Goal: Transaction & Acquisition: Purchase product/service

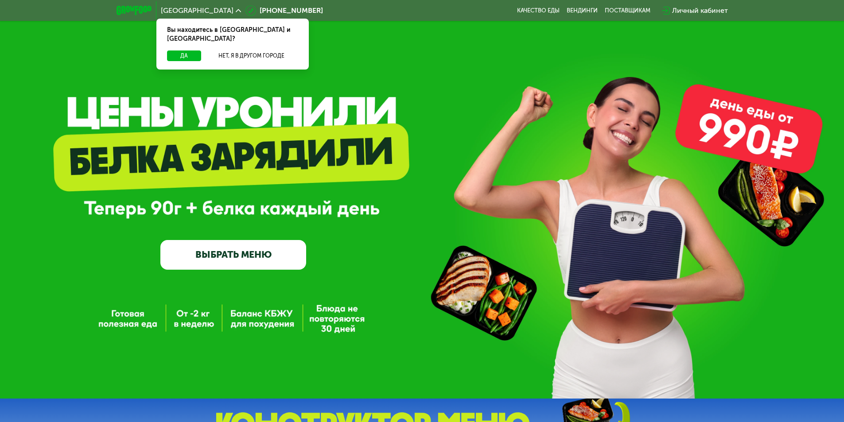
click at [199, 259] on link "ВЫБРАТЬ МЕНЮ" at bounding box center [233, 254] width 146 height 29
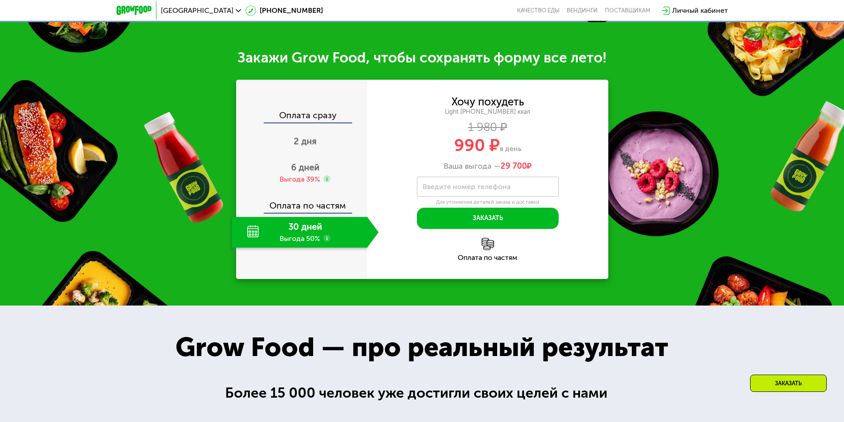
scroll to position [177, 0]
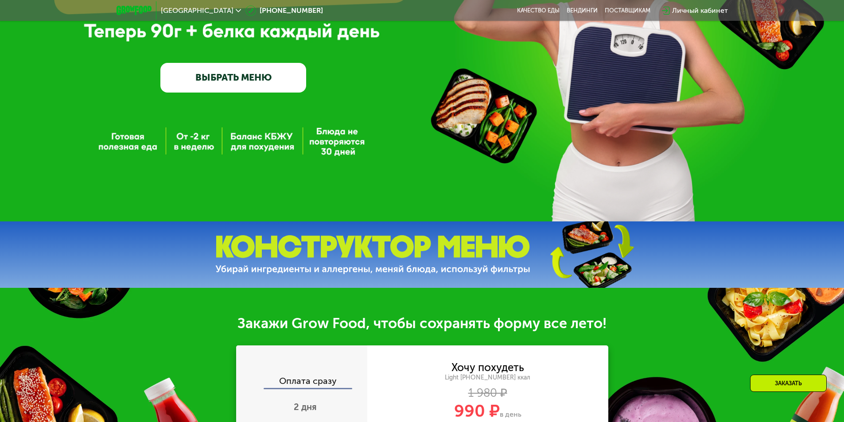
click at [258, 84] on link "ВЫБРАТЬ МЕНЮ" at bounding box center [233, 77] width 146 height 29
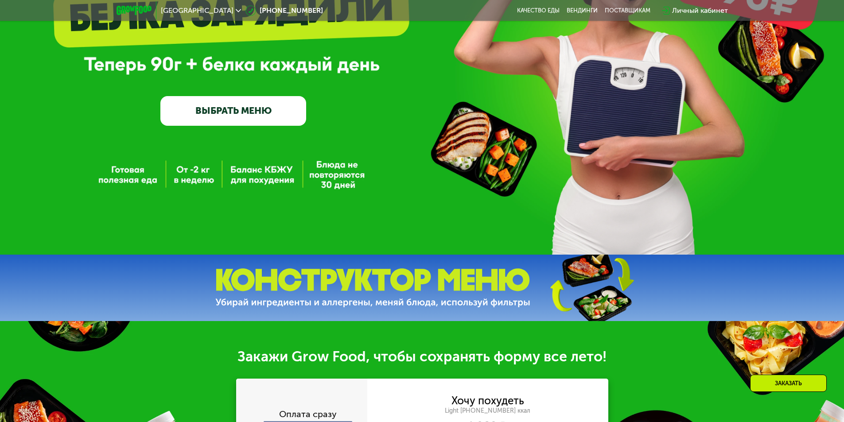
scroll to position [133, 0]
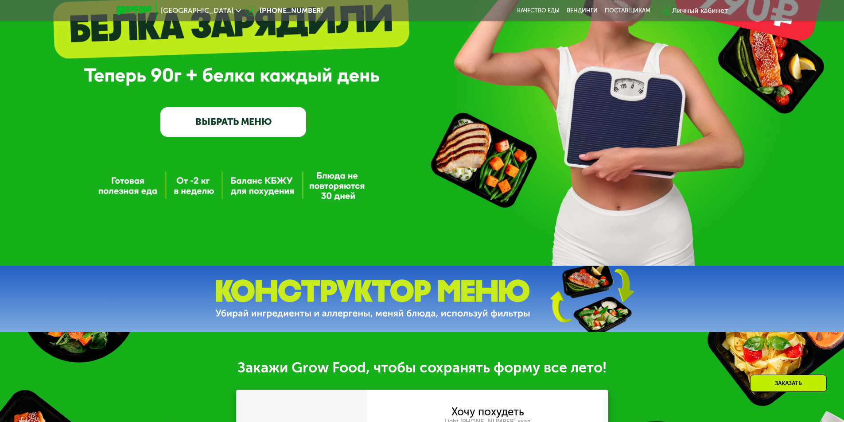
click at [251, 125] on link "ВЫБРАТЬ МЕНЮ" at bounding box center [233, 121] width 146 height 29
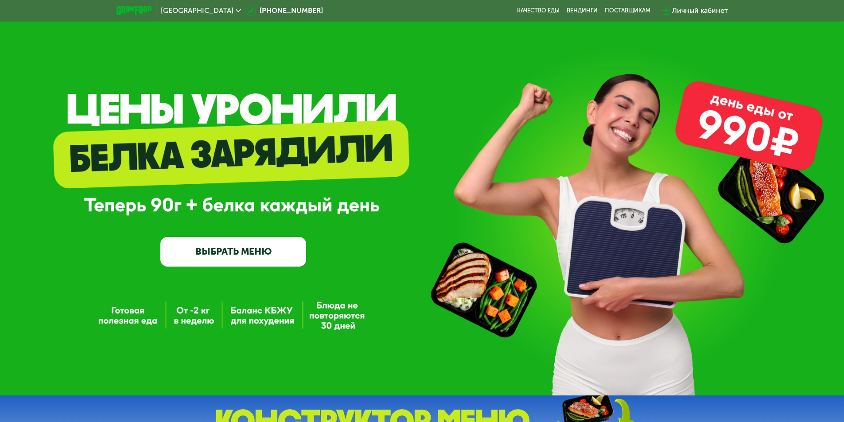
scroll to position [0, 0]
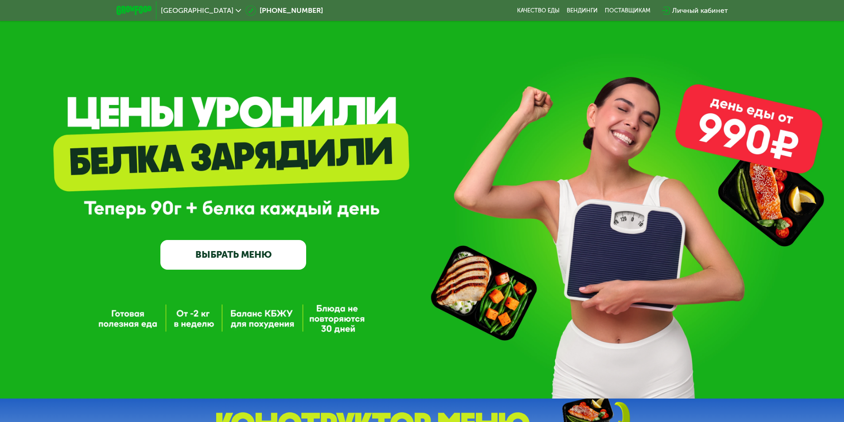
click at [287, 264] on link "ВЫБРАТЬ МЕНЮ" at bounding box center [233, 254] width 146 height 29
click at [267, 199] on div "GrowFood — доставка правильного питания ВЫБРАТЬ МЕНЮ" at bounding box center [233, 202] width 146 height 135
click at [258, 154] on div "GrowFood — доставка правильного питания ВЫБРАТЬ МЕНЮ" at bounding box center [233, 202] width 146 height 135
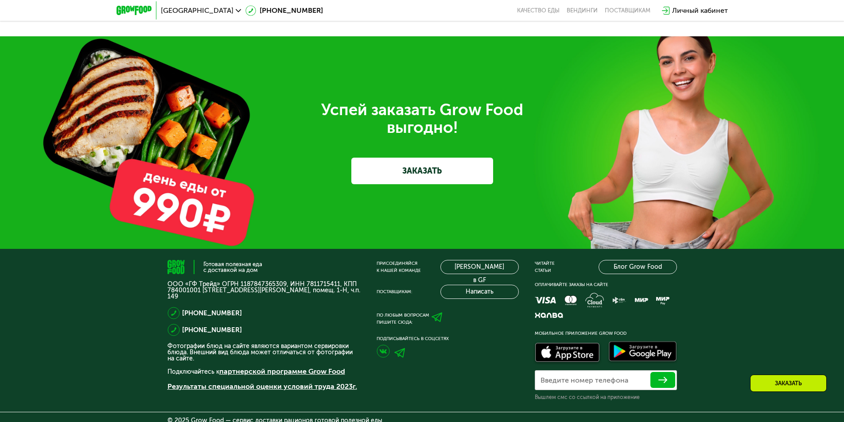
scroll to position [2212, 0]
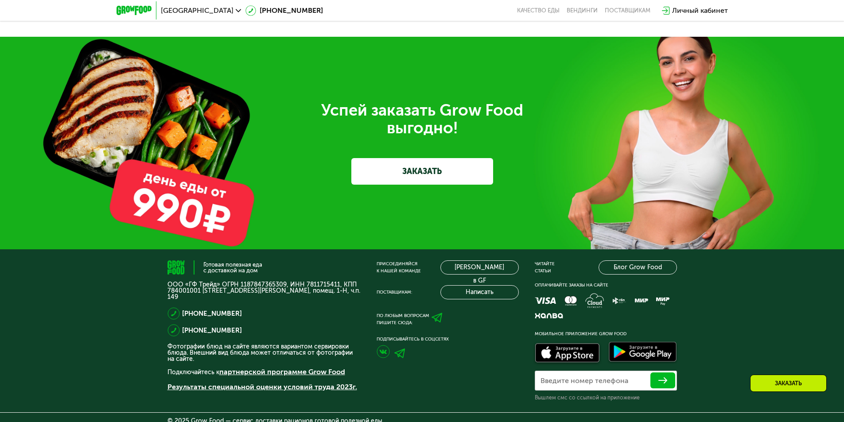
click at [378, 177] on link "ЗАКАЗАТЬ" at bounding box center [422, 171] width 142 height 27
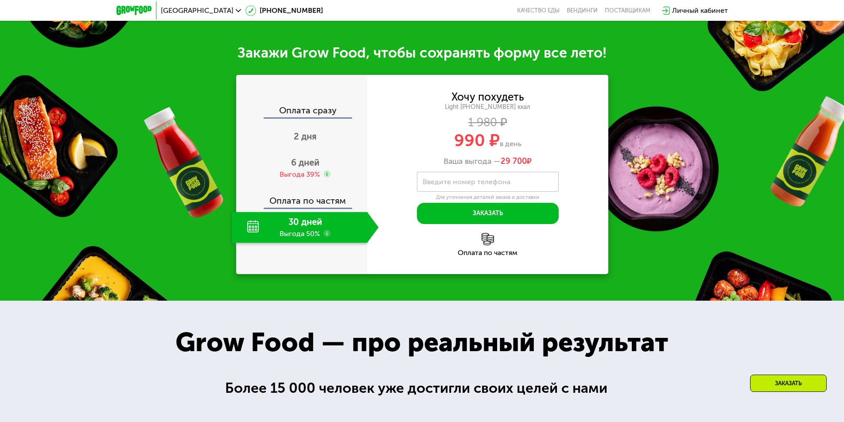
scroll to position [447, 0]
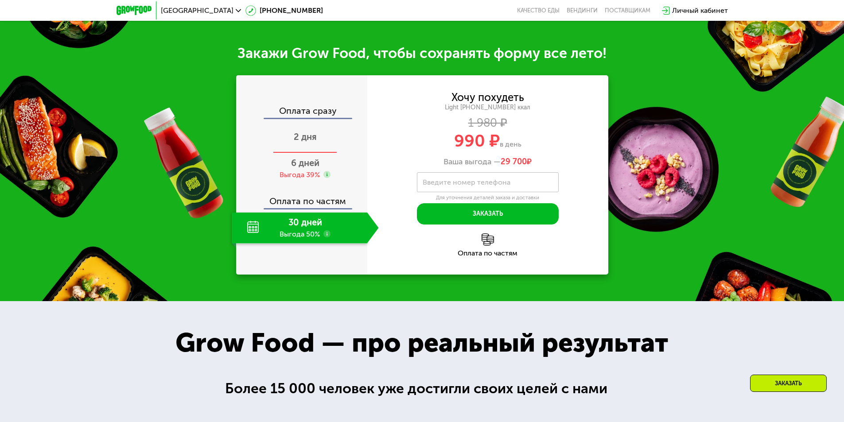
click at [302, 140] on span "2 дня" at bounding box center [305, 137] width 23 height 11
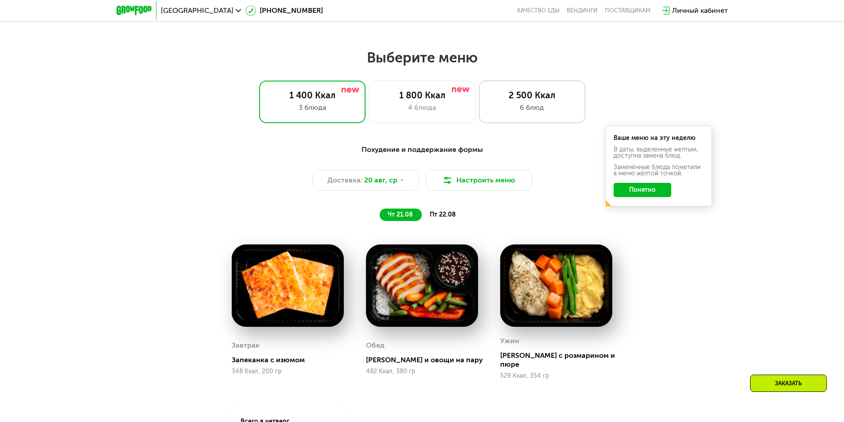
click at [513, 111] on div "6 блюд" at bounding box center [532, 107] width 88 height 11
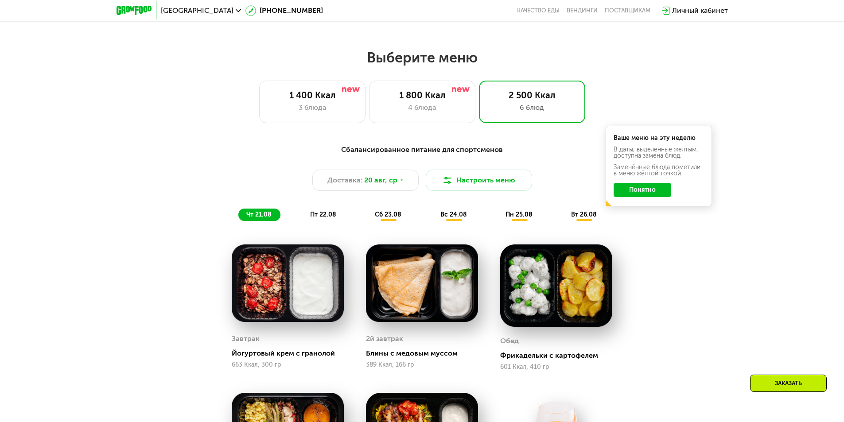
click at [635, 200] on div "Ваше меню на эту неделю В даты, выделенные желтым, доступна замена блюд. Заменё…" at bounding box center [658, 166] width 106 height 81
click at [633, 192] on button "Понятно" at bounding box center [642, 190] width 58 height 14
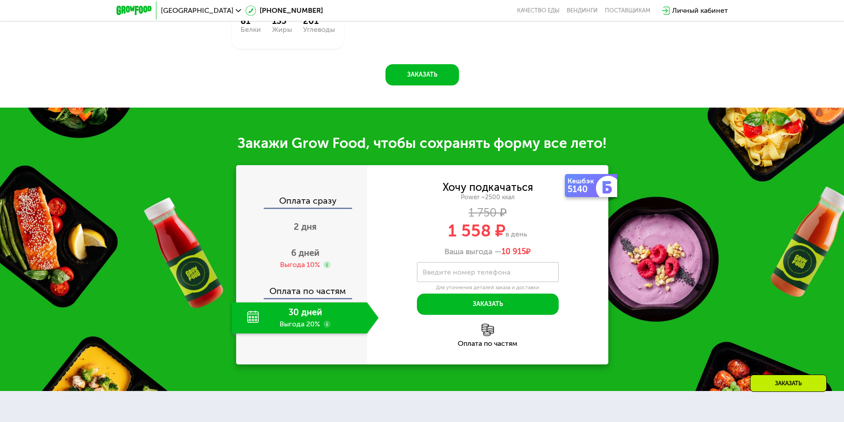
scroll to position [1023, 0]
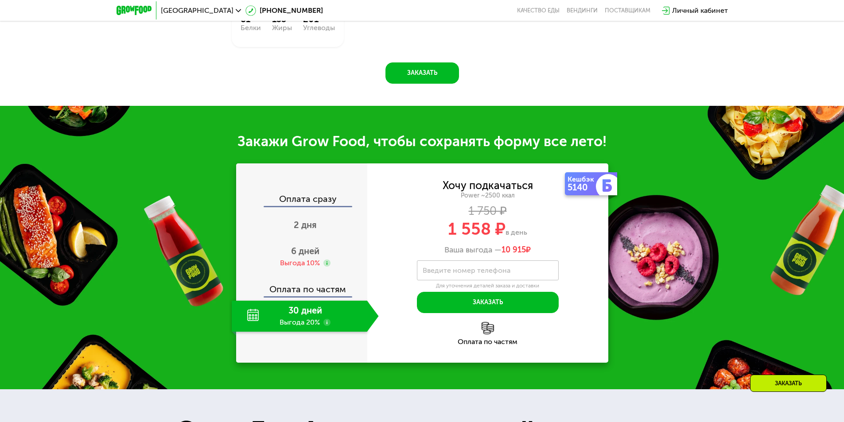
click at [292, 317] on div "30 дней Выгода 20%" at bounding box center [300, 316] width 136 height 31
click at [304, 227] on span "2 дня" at bounding box center [305, 225] width 23 height 11
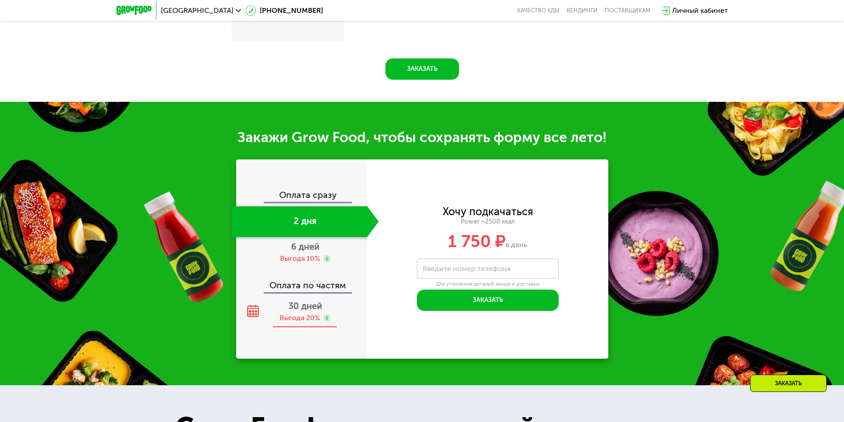
click at [305, 315] on div "30 дней Выгода 20%" at bounding box center [305, 312] width 147 height 31
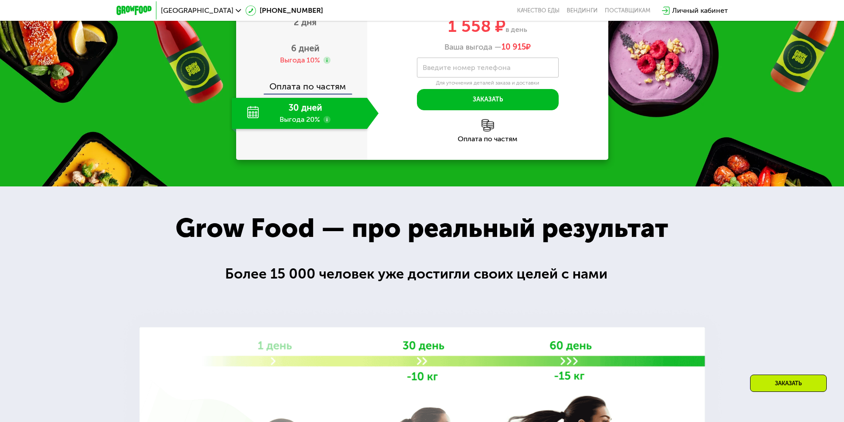
scroll to position [1112, 0]
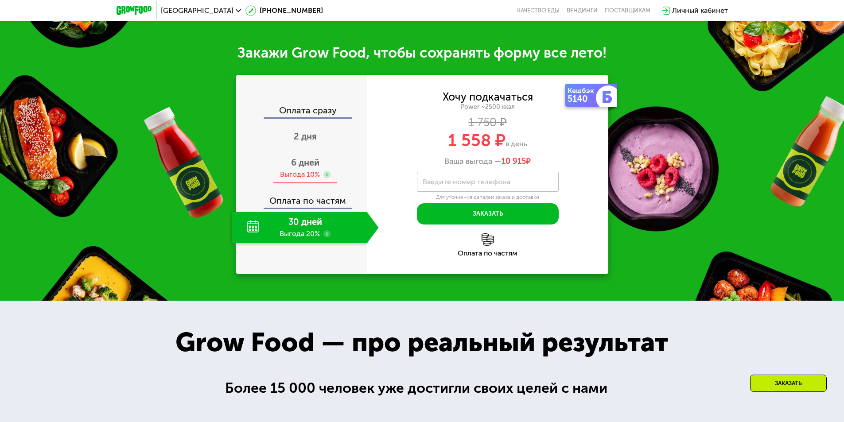
click at [297, 171] on div "Выгода 10%" at bounding box center [300, 175] width 40 height 10
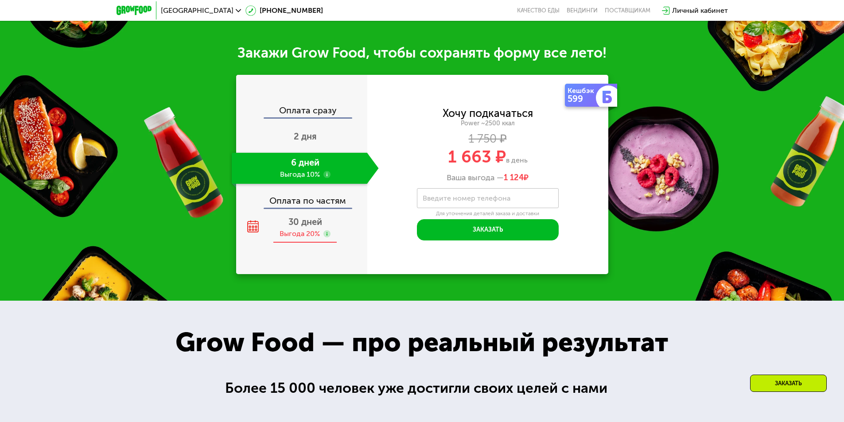
click at [298, 223] on span "30 дней" at bounding box center [305, 222] width 34 height 11
